Goal: Find contact information: Find contact information

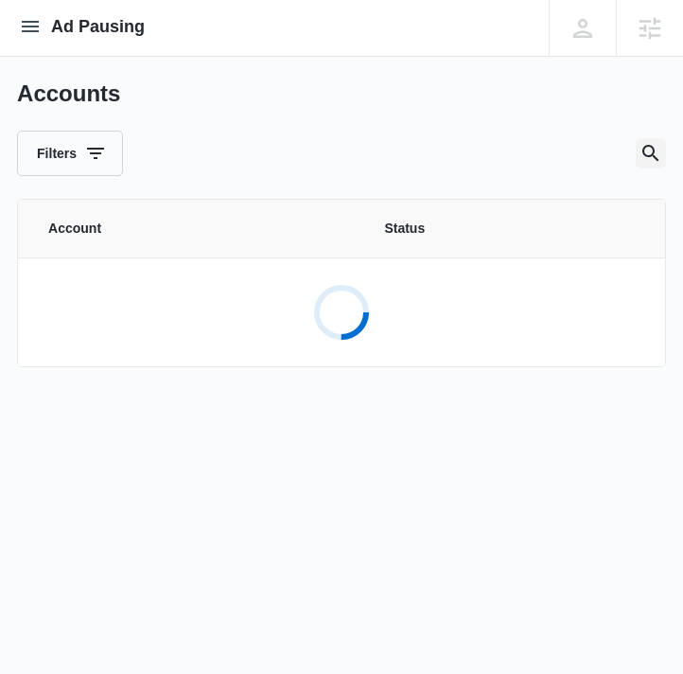
click at [647, 144] on icon "Search" at bounding box center [651, 153] width 23 height 23
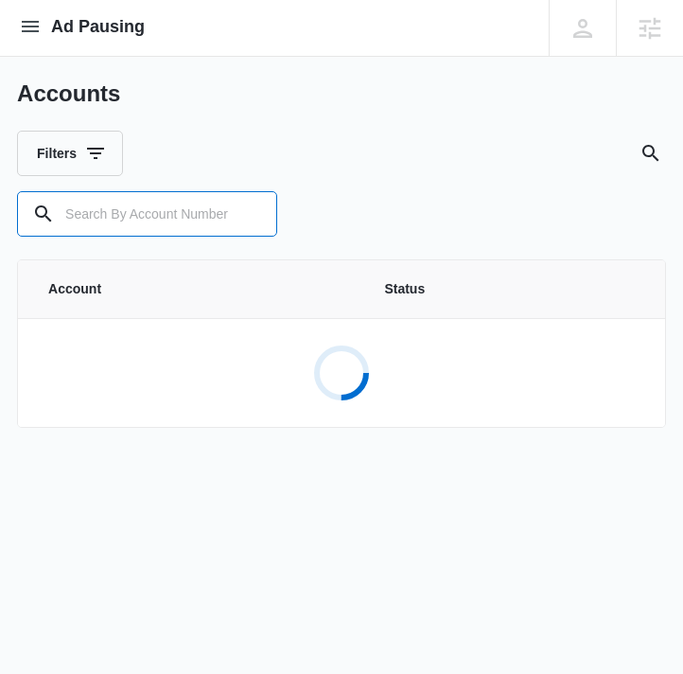
paste input "M337110"
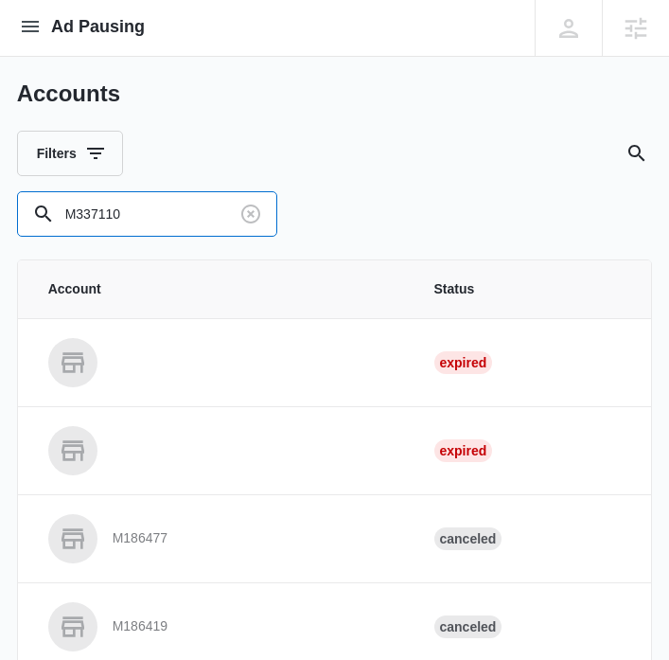
type input "M337110"
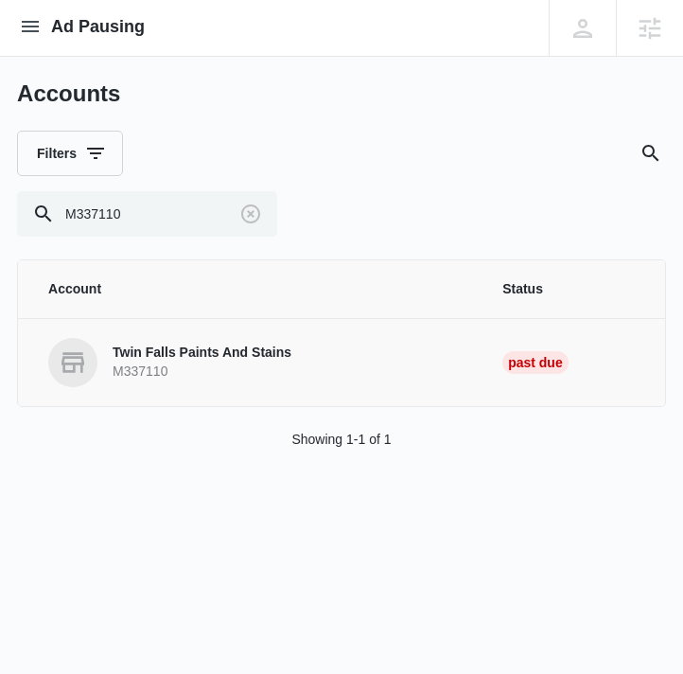
click at [203, 345] on p "Twin Falls Paints And Stains" at bounding box center [202, 353] width 179 height 19
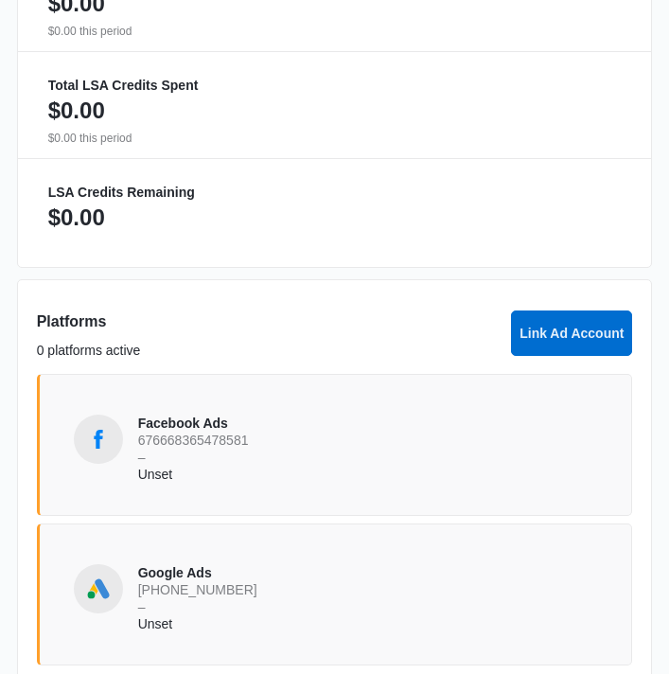
scroll to position [1573, 0]
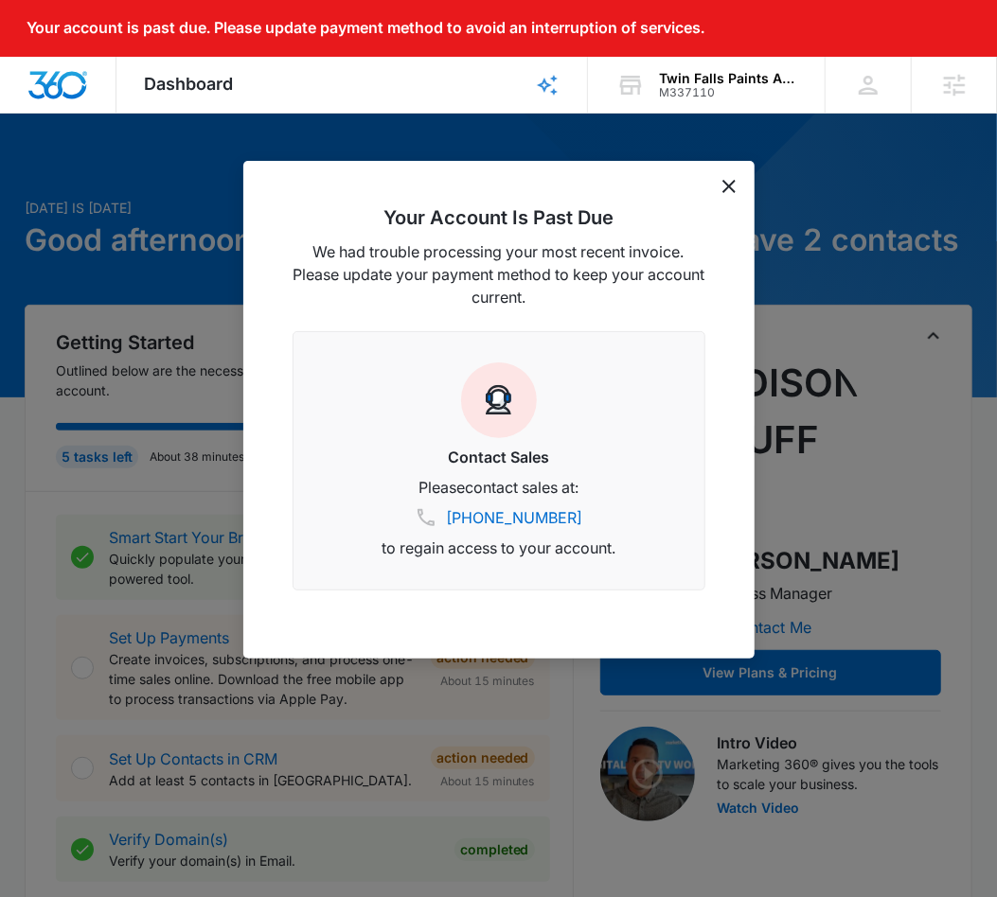
click at [718, 191] on div "Your Account Is Past Due We had trouble processing your most recent invoice. Pl…" at bounding box center [498, 410] width 511 height 498
click at [723, 180] on icon "dismiss this dialog" at bounding box center [728, 186] width 13 height 13
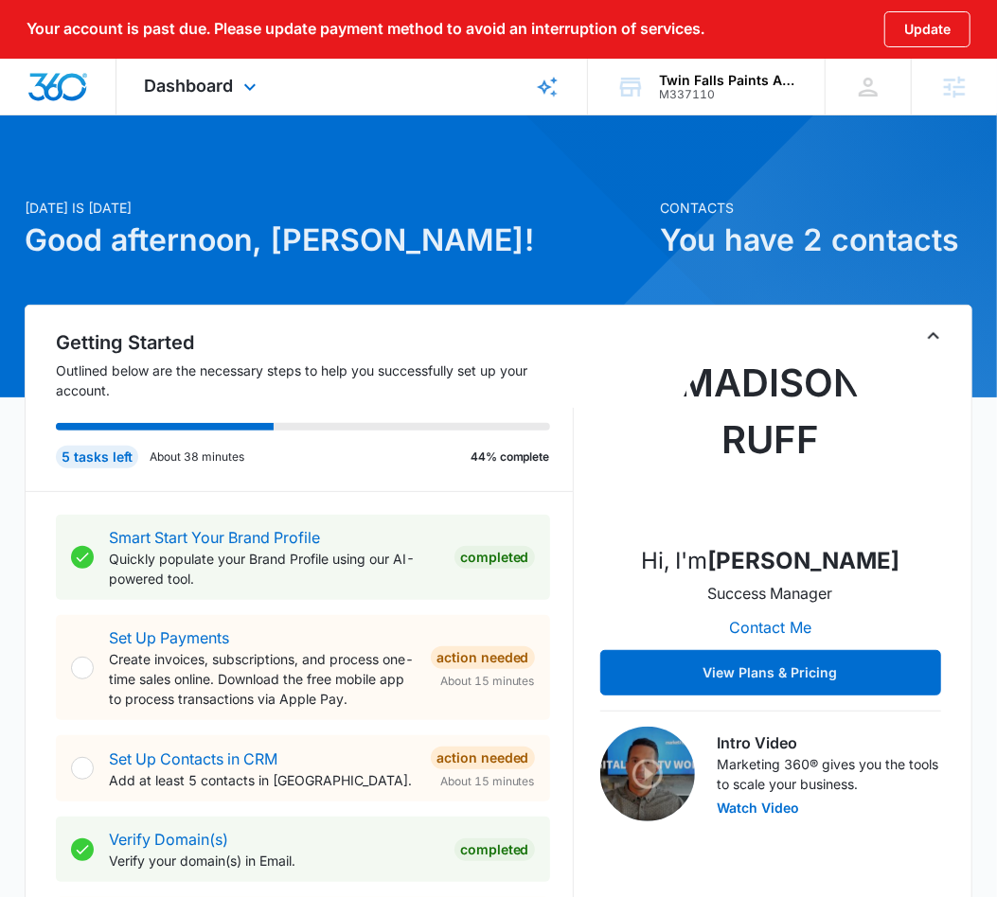
click at [238, 92] on div "Dashboard Apps Reputation Websites Forms CRM Email Social POS Content Ads Intel…" at bounding box center [202, 87] width 173 height 56
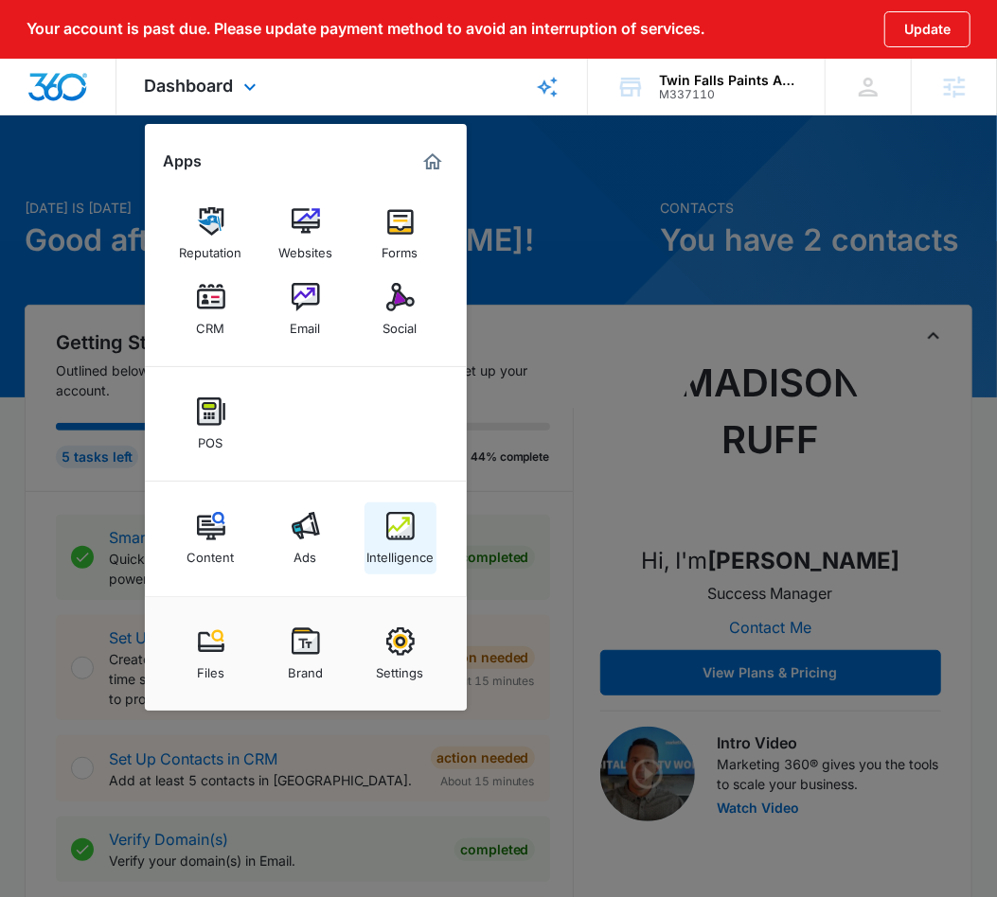
click at [413, 539] on img at bounding box center [400, 526] width 28 height 28
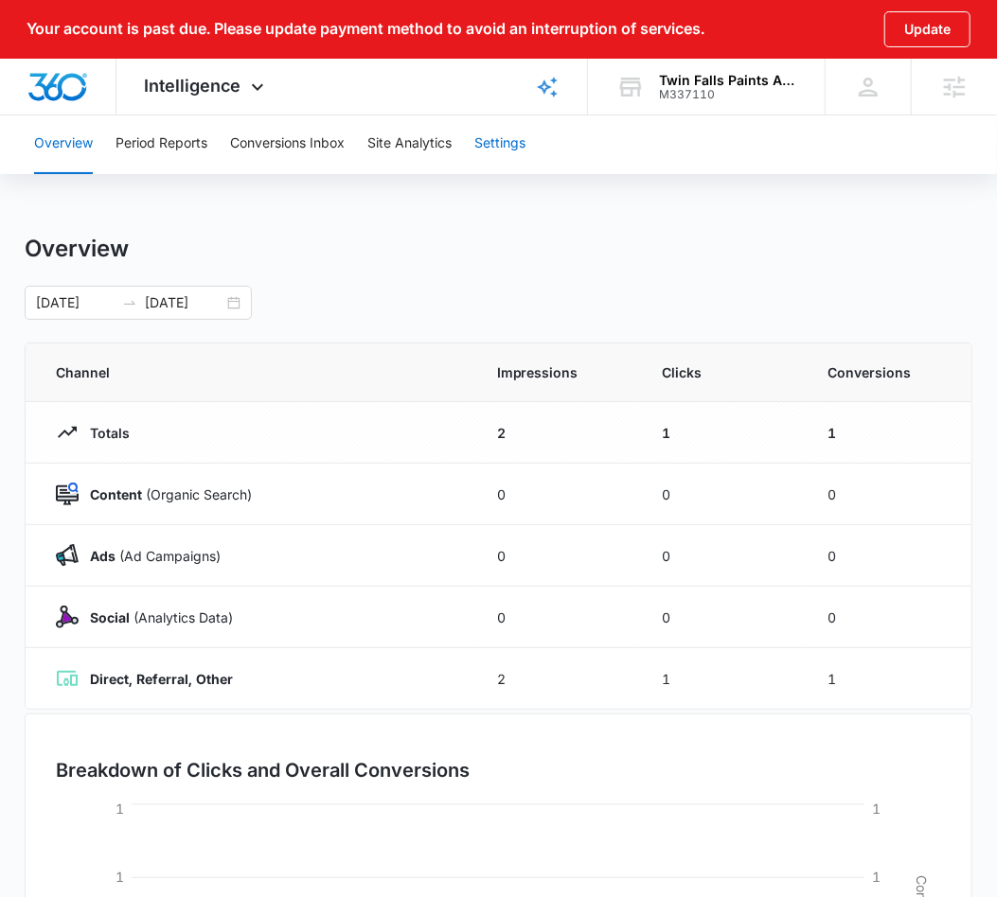
click at [514, 134] on button "Settings" at bounding box center [499, 144] width 51 height 61
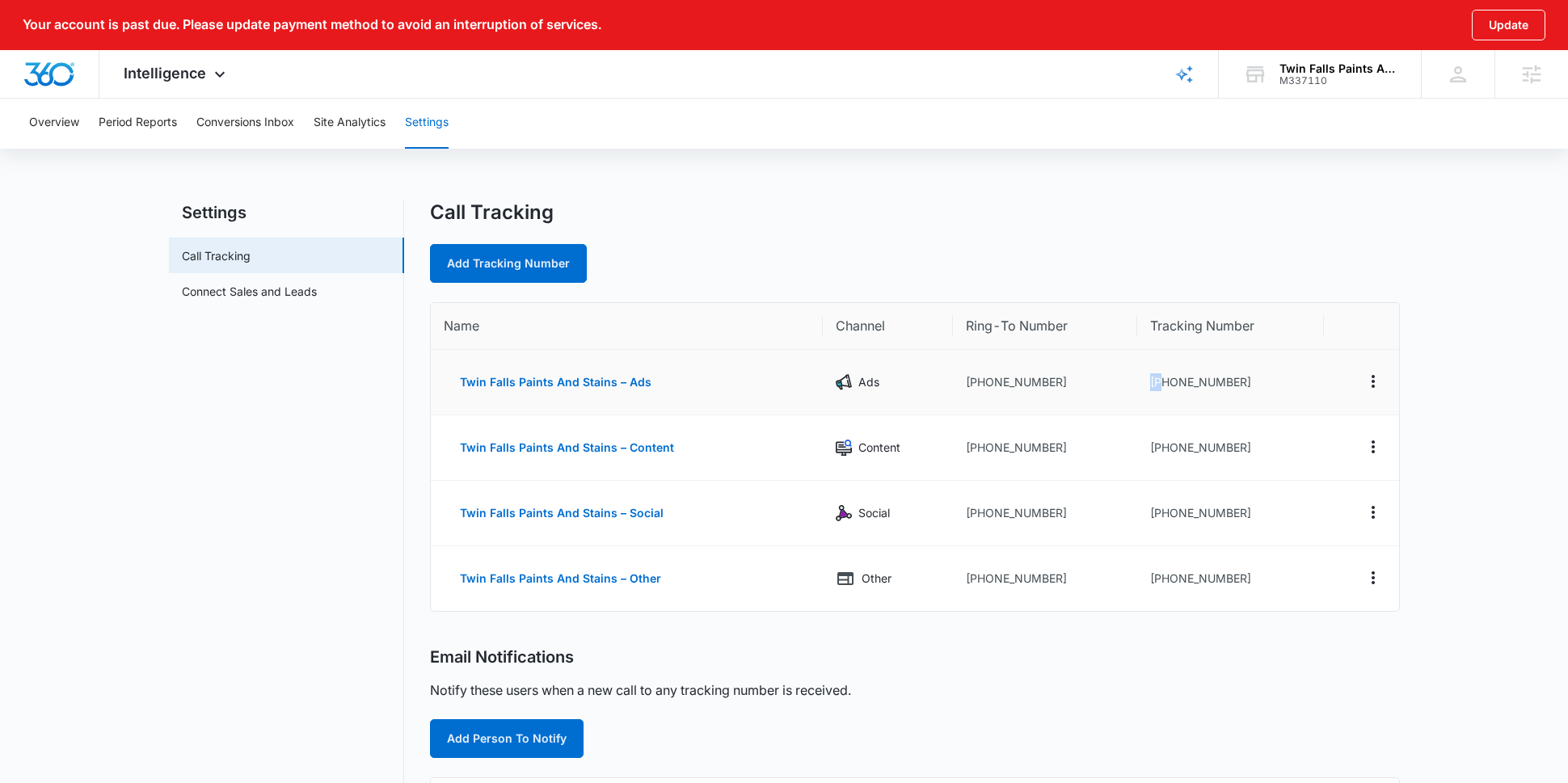
drag, startPoint x: 1230, startPoint y: 370, endPoint x: 1160, endPoint y: 381, distance: 70.9
click at [867, 381] on td "+12082138683" at bounding box center [1232, 383] width 188 height 66
click at [867, 371] on td "+12082138683" at bounding box center [1232, 383] width 188 height 66
drag, startPoint x: 1256, startPoint y: 377, endPoint x: 1264, endPoint y: 383, distance: 10.0
click at [867, 383] on td "+12082138683" at bounding box center [1232, 383] width 188 height 66
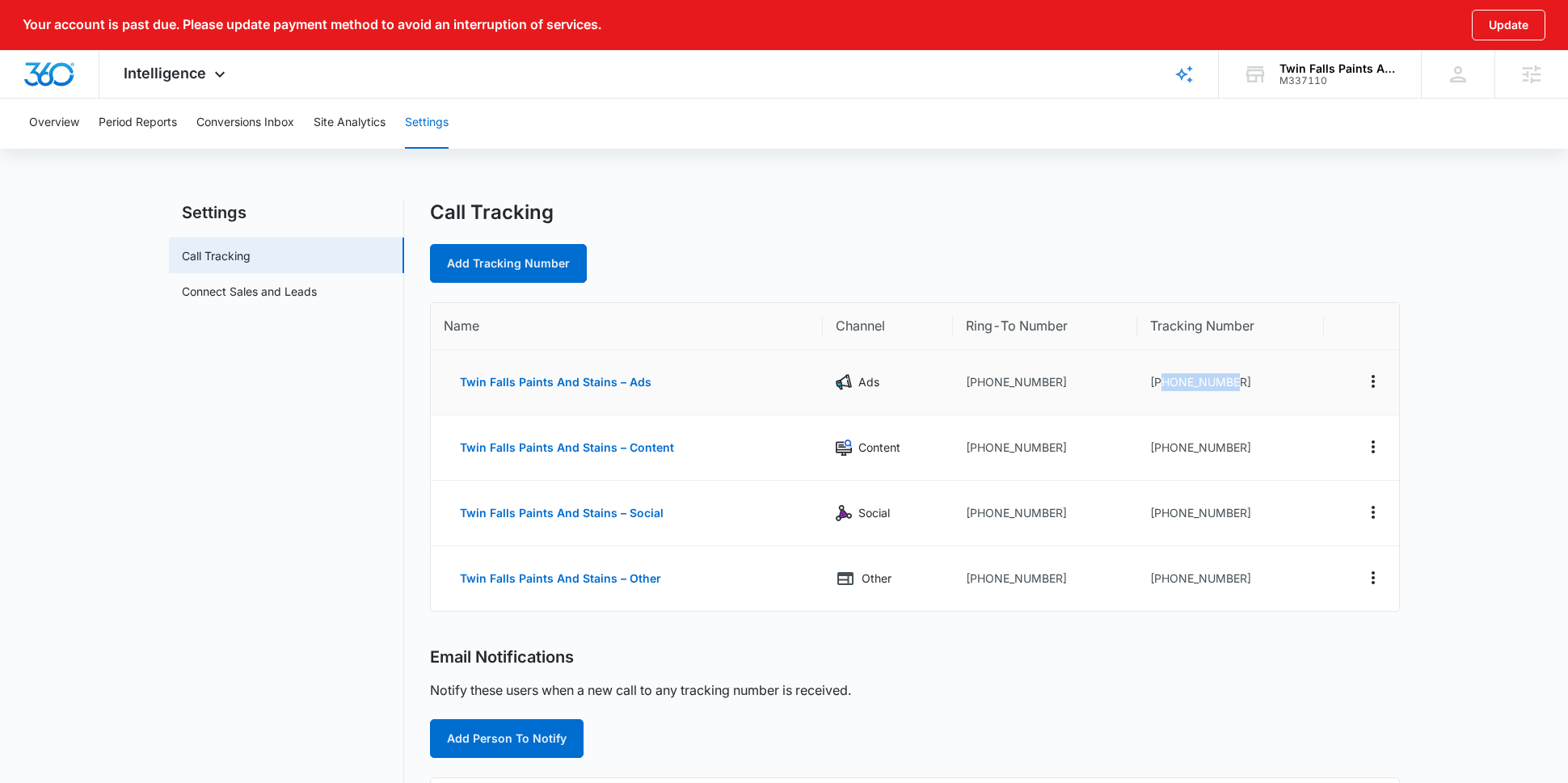
copy td "2082138683"
